Goal: Task Accomplishment & Management: Complete application form

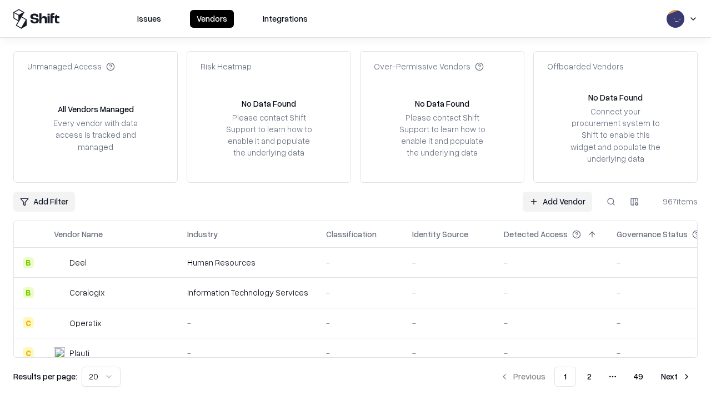
click at [557, 201] on link "Add Vendor" at bounding box center [556, 202] width 69 height 20
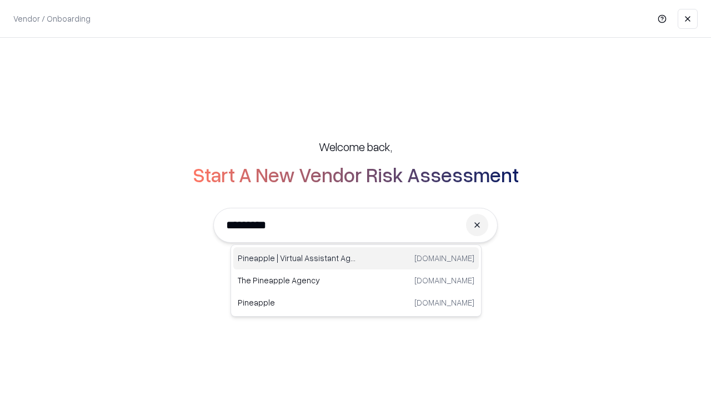
click at [356, 258] on div "Pineapple | Virtual Assistant Agency [DOMAIN_NAME]" at bounding box center [355, 258] width 245 height 22
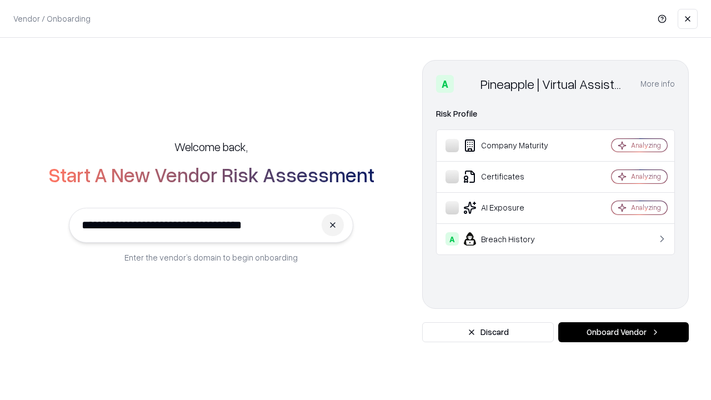
type input "**********"
click at [623, 332] on button "Onboard Vendor" at bounding box center [623, 332] width 130 height 20
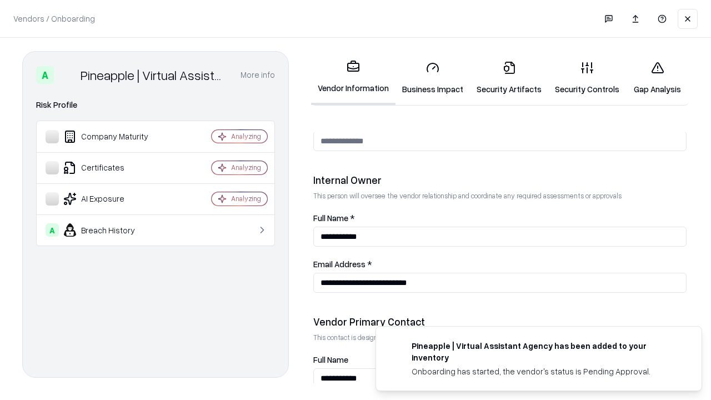
scroll to position [575, 0]
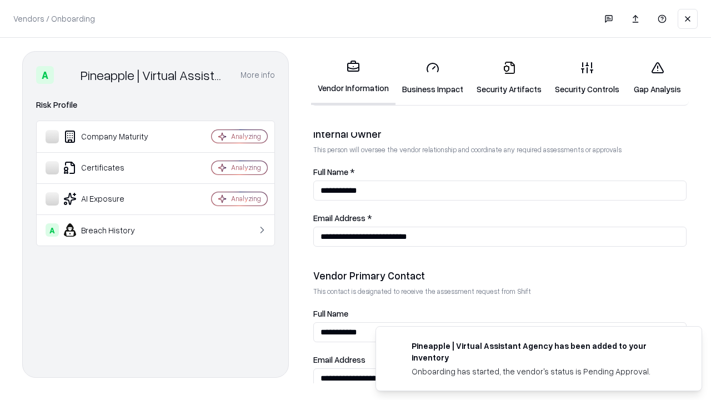
click at [433, 78] on link "Business Impact" at bounding box center [432, 78] width 74 height 52
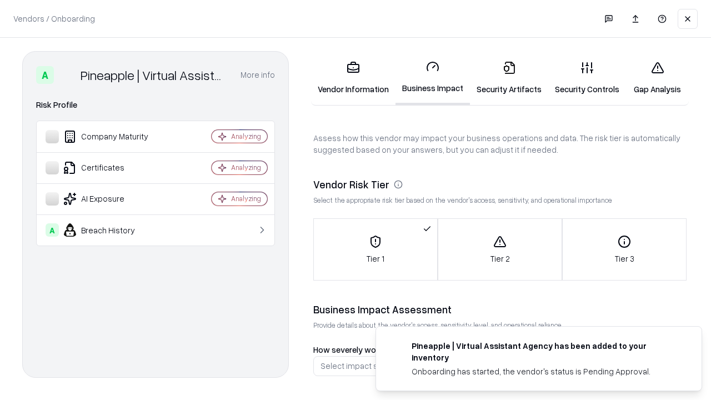
click at [509, 78] on link "Security Artifacts" at bounding box center [509, 78] width 78 height 52
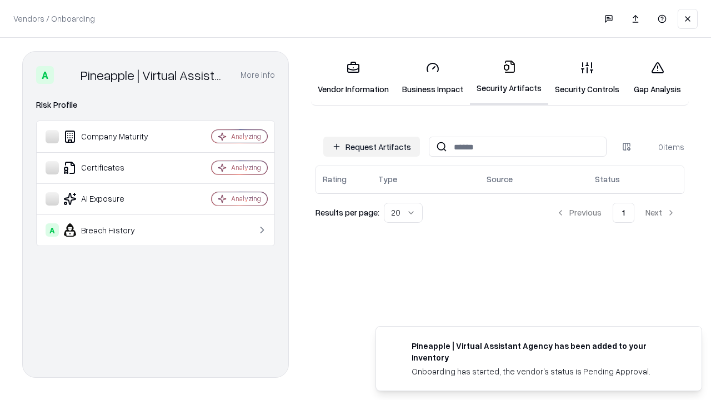
click at [371, 147] on button "Request Artifacts" at bounding box center [371, 147] width 97 height 20
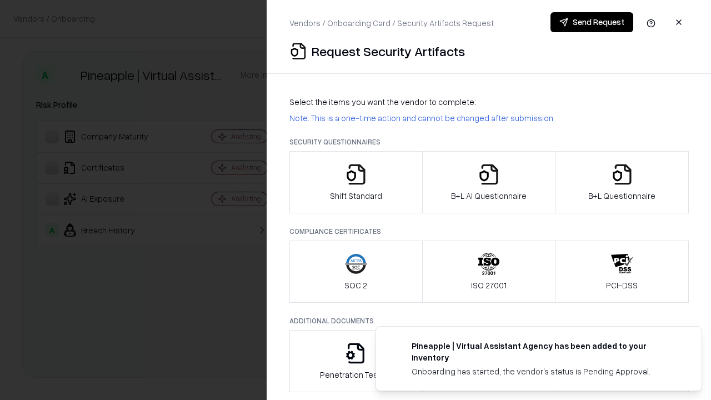
click at [355, 182] on icon "button" at bounding box center [356, 174] width 22 height 22
click at [591, 22] on button "Send Request" at bounding box center [591, 22] width 83 height 20
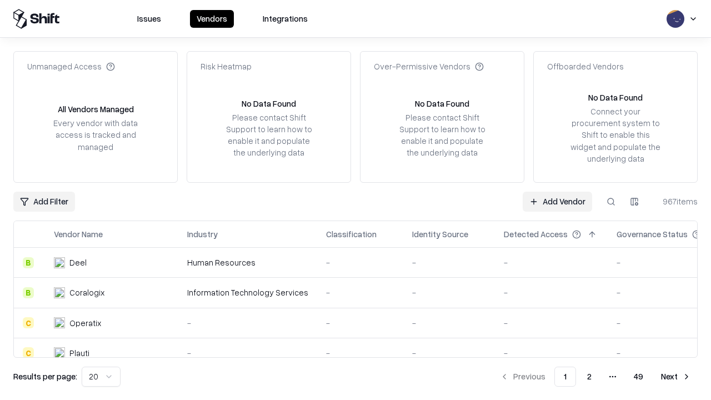
click at [611, 201] on button at bounding box center [611, 202] width 20 height 20
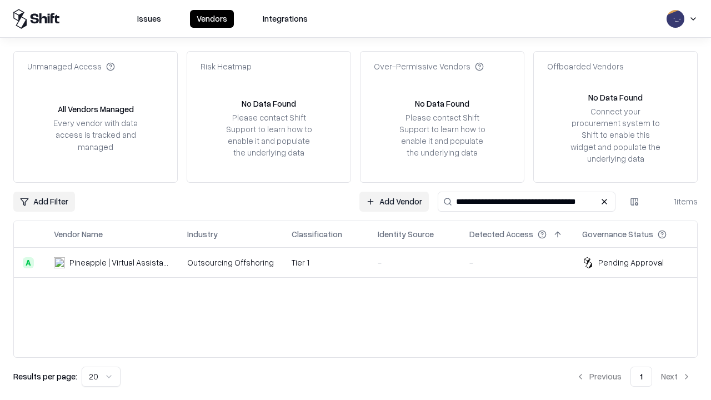
type input "**********"
click at [362, 262] on td "Tier 1" at bounding box center [326, 263] width 86 height 30
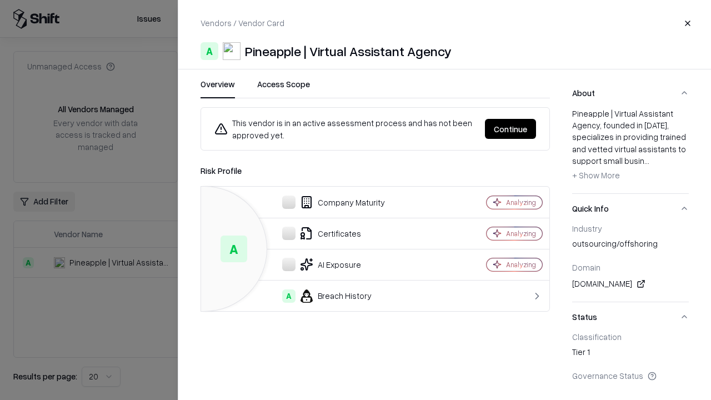
click at [510, 129] on button "Continue" at bounding box center [510, 129] width 51 height 20
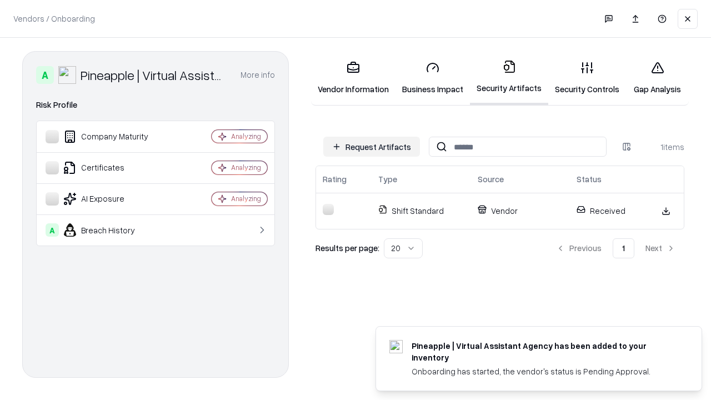
click at [657, 78] on link "Gap Analysis" at bounding box center [657, 78] width 63 height 52
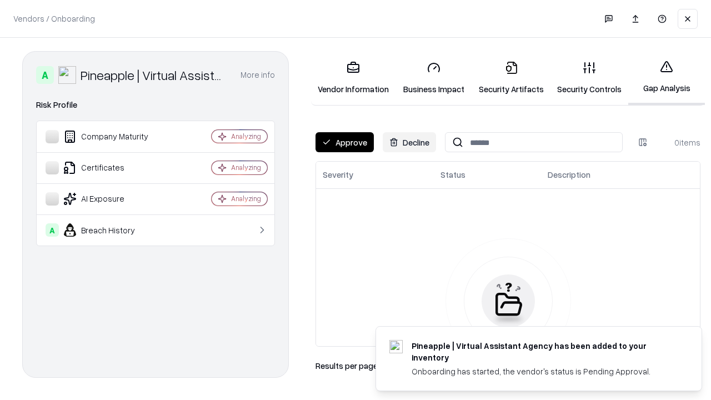
click at [344, 142] on button "Approve" at bounding box center [344, 142] width 58 height 20
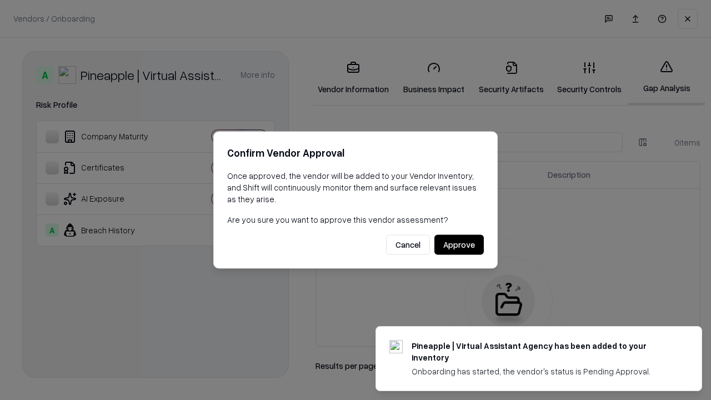
click at [459, 244] on button "Approve" at bounding box center [458, 245] width 49 height 20
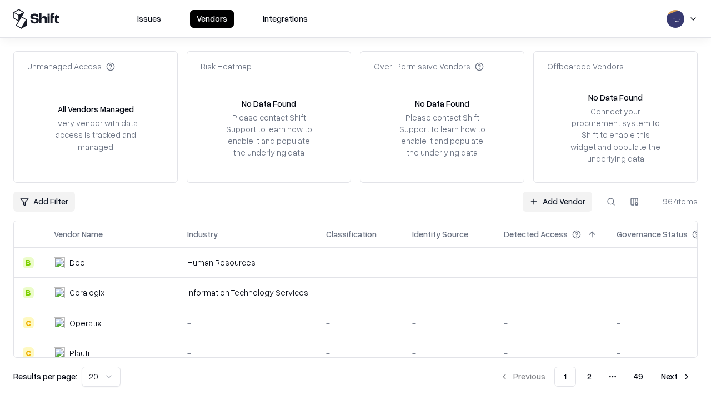
type input "**********"
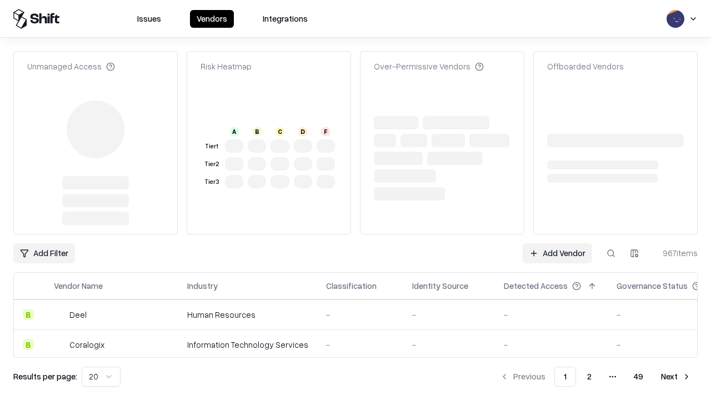
click at [557, 243] on link "Add Vendor" at bounding box center [556, 253] width 69 height 20
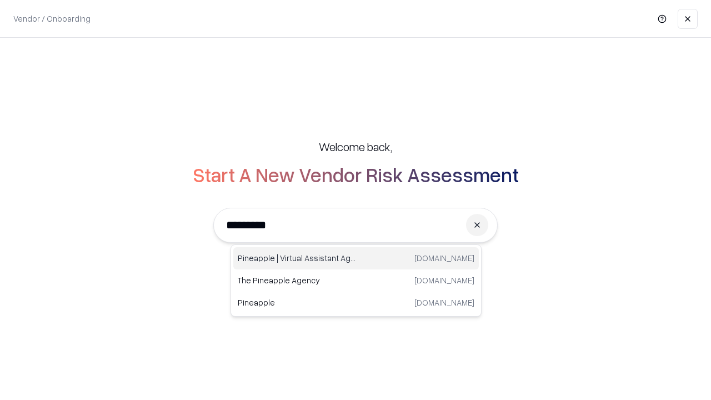
click at [356, 258] on div "Pineapple | Virtual Assistant Agency [DOMAIN_NAME]" at bounding box center [355, 258] width 245 height 22
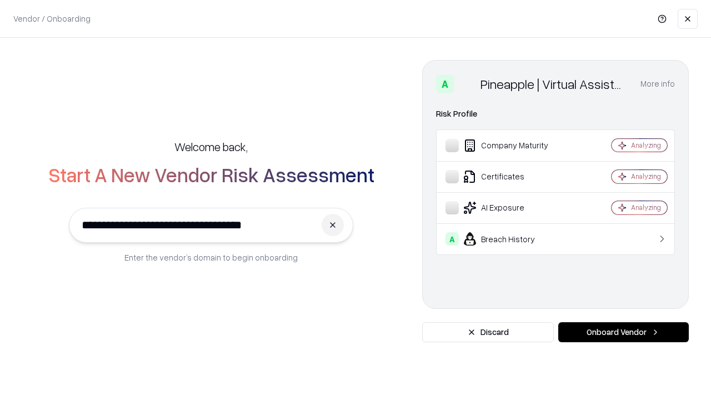
type input "**********"
click at [623, 332] on button "Onboard Vendor" at bounding box center [623, 332] width 130 height 20
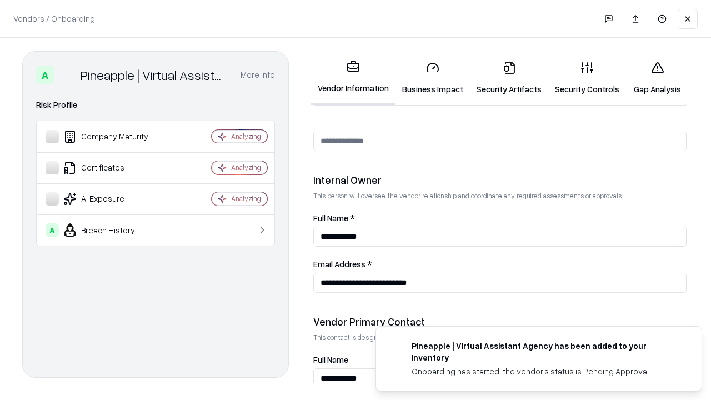
scroll to position [575, 0]
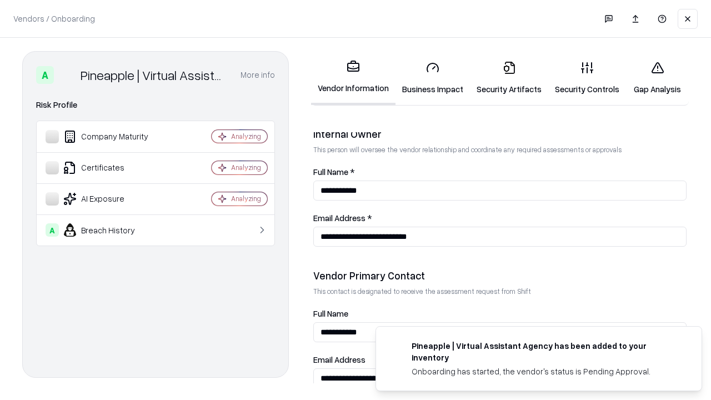
click at [657, 78] on link "Gap Analysis" at bounding box center [657, 78] width 63 height 52
